Goal: Communication & Community: Answer question/provide support

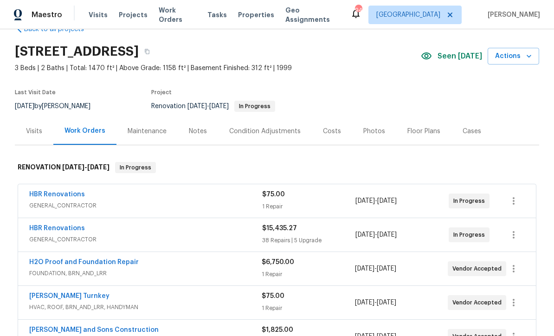
scroll to position [23, 0]
click at [107, 260] on link "H2O Proof and Foundation Repair" at bounding box center [84, 263] width 110 height 7
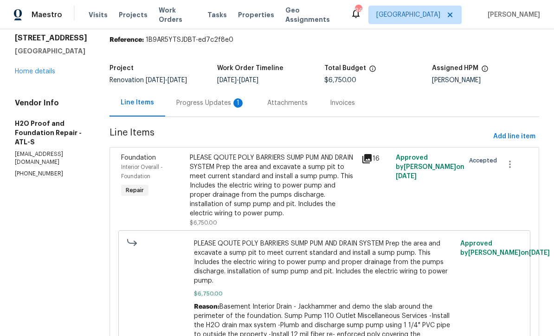
scroll to position [35, 0]
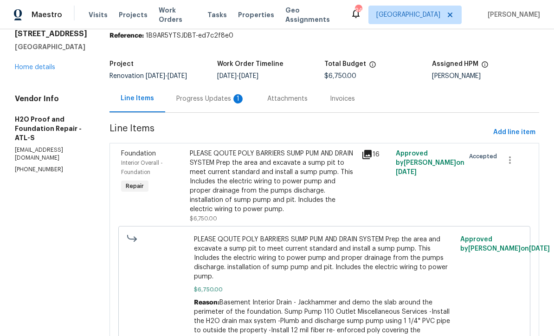
click at [176, 103] on div "Progress Updates 1" at bounding box center [210, 98] width 69 height 9
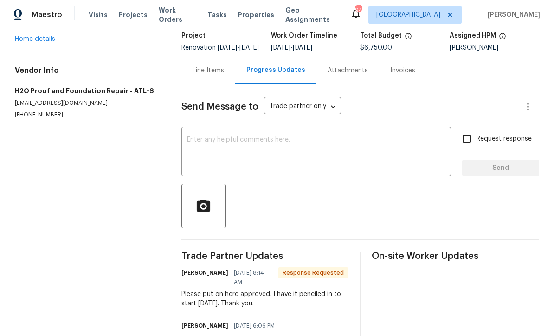
scroll to position [62, 0]
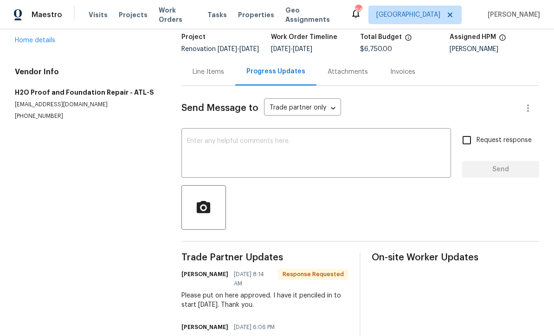
click at [280, 146] on textarea at bounding box center [316, 154] width 259 height 33
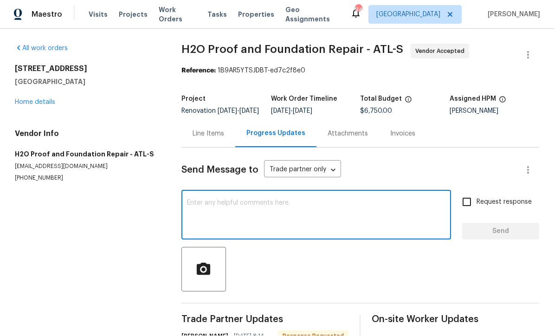
scroll to position [0, 0]
click at [204, 120] on div "Line Items" at bounding box center [209, 133] width 54 height 27
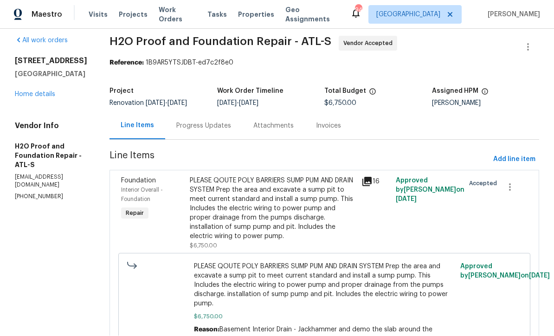
scroll to position [4, 0]
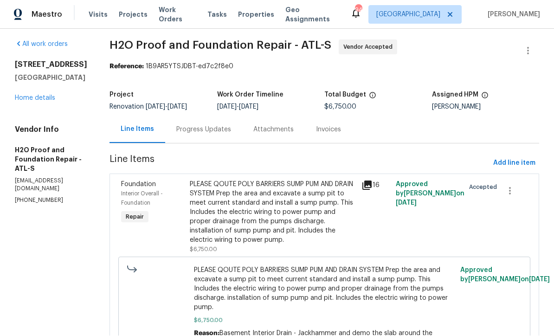
click at [176, 125] on div "Progress Updates" at bounding box center [203, 129] width 55 height 9
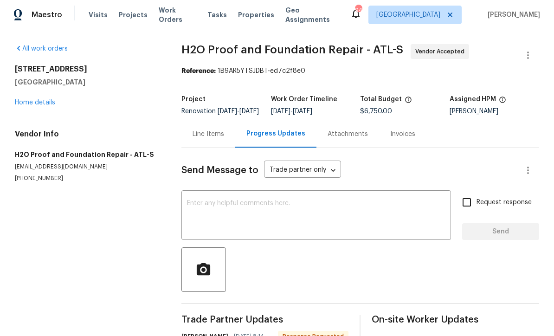
click at [188, 193] on div "x ​" at bounding box center [317, 216] width 270 height 47
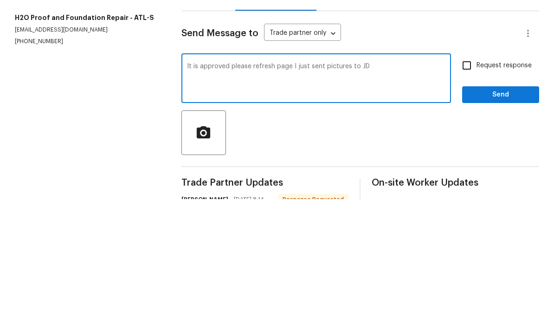
type textarea "It is approved please refresh page I just sent pictures to JD"
click at [469, 193] on input "Request response" at bounding box center [467, 203] width 20 height 20
checkbox input "true"
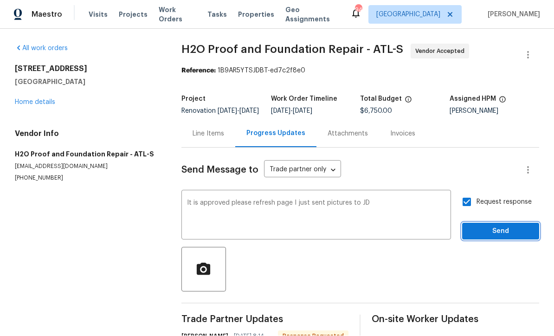
click at [512, 226] on span "Send" at bounding box center [501, 232] width 62 height 12
